Goal: Browse casually

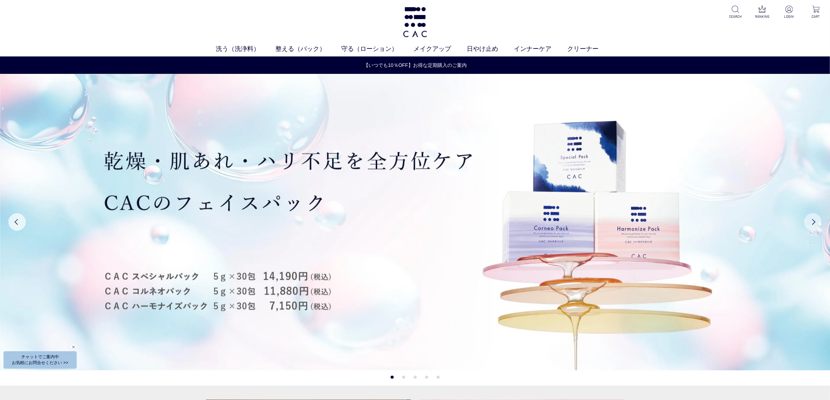
click at [814, 220] on button "Next" at bounding box center [812, 221] width 17 height 17
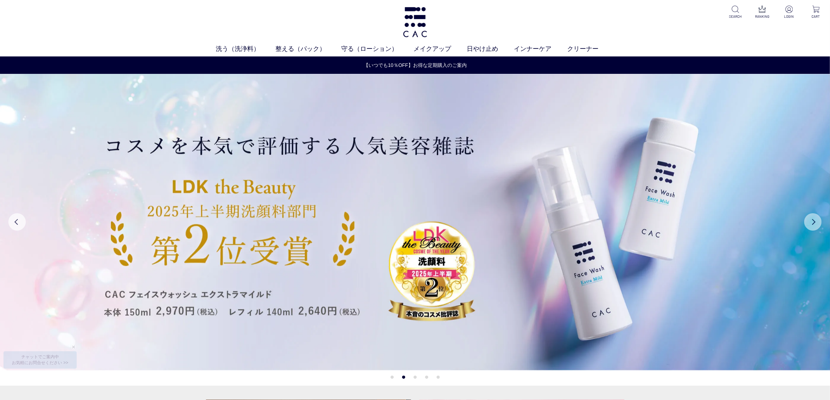
click at [814, 220] on button "Next" at bounding box center [812, 221] width 17 height 17
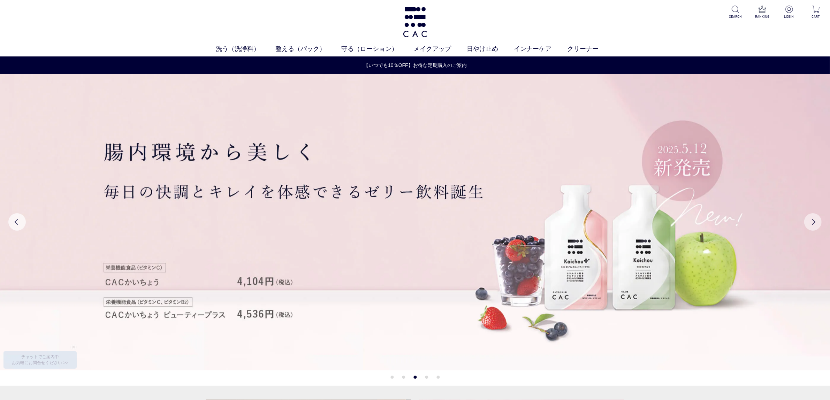
click at [814, 220] on button "Next" at bounding box center [812, 221] width 17 height 17
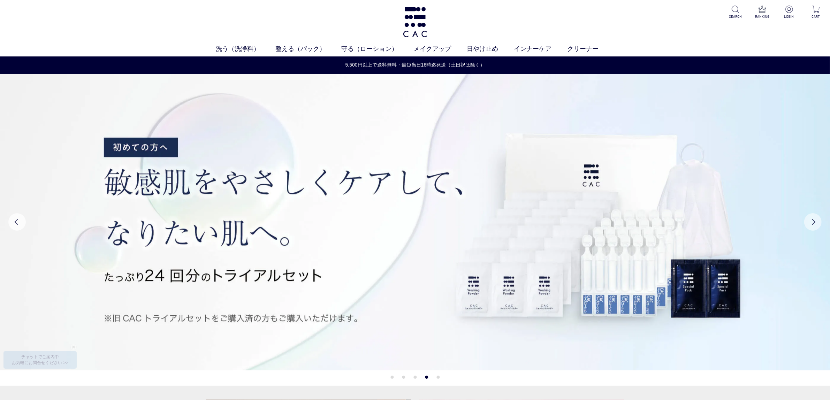
click at [814, 220] on button "Next" at bounding box center [812, 221] width 17 height 17
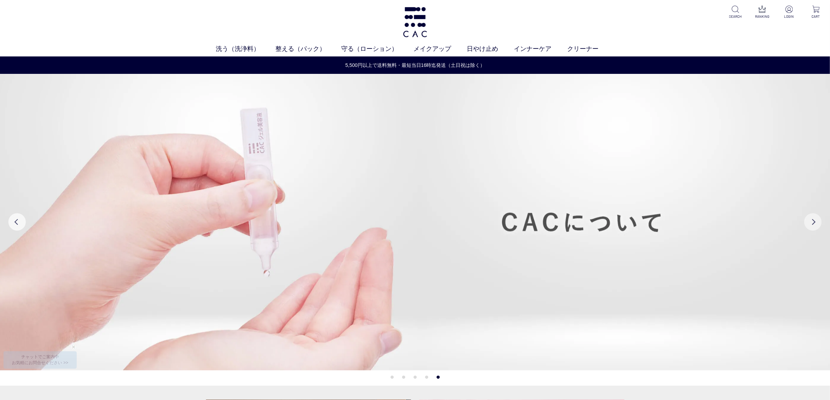
click at [814, 220] on button "Next" at bounding box center [812, 221] width 17 height 17
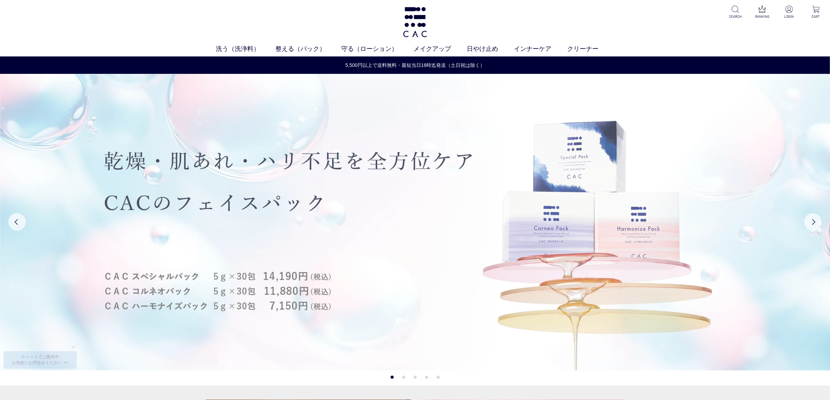
click at [25, 214] on img at bounding box center [415, 222] width 830 height 297
click at [10, 228] on img at bounding box center [415, 222] width 830 height 297
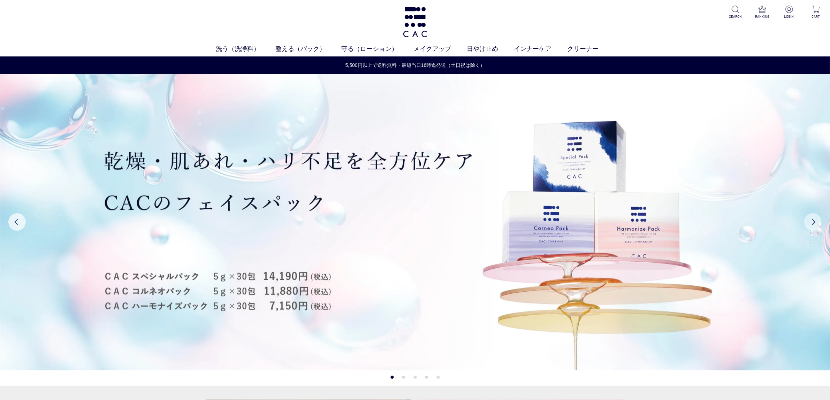
click at [809, 223] on button "Next" at bounding box center [812, 221] width 17 height 17
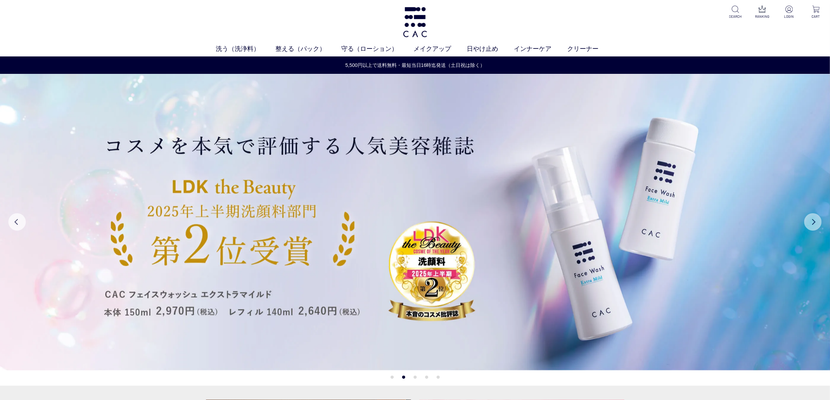
click at [809, 223] on button "Next" at bounding box center [812, 221] width 17 height 17
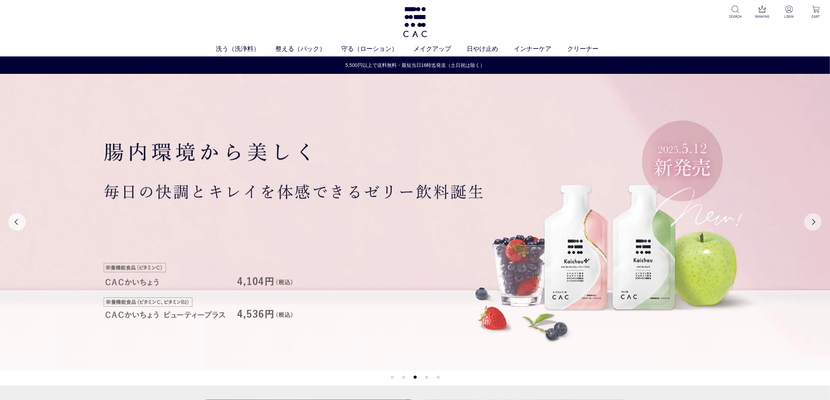
click at [809, 223] on button "Next" at bounding box center [812, 221] width 17 height 17
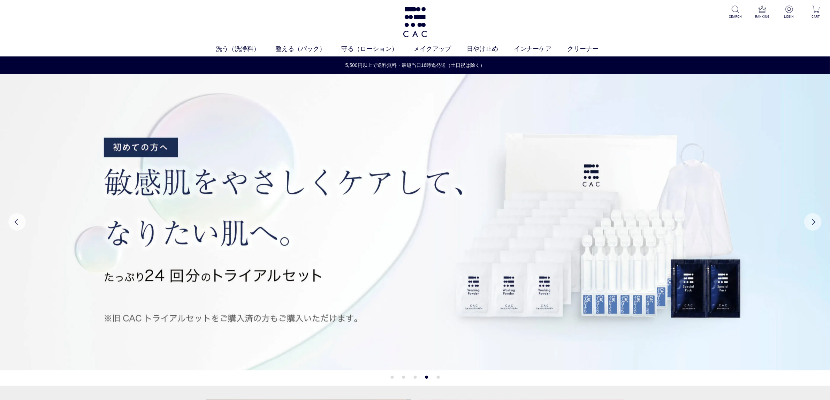
click at [809, 223] on button "Next" at bounding box center [812, 221] width 17 height 17
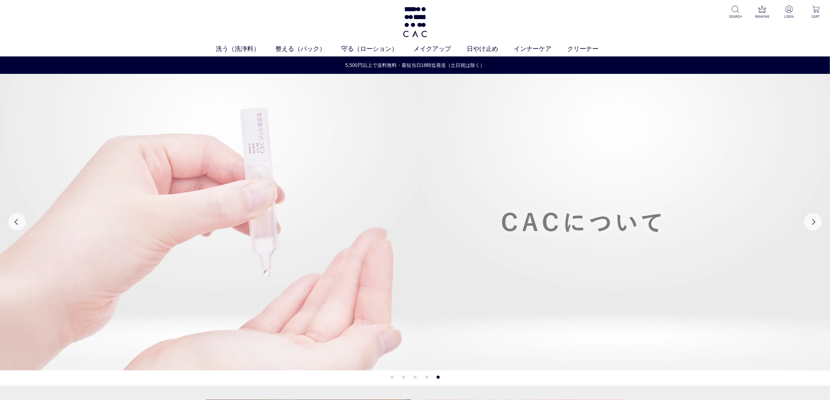
click at [523, 189] on img at bounding box center [415, 222] width 830 height 297
